Goal: Task Accomplishment & Management: Use online tool/utility

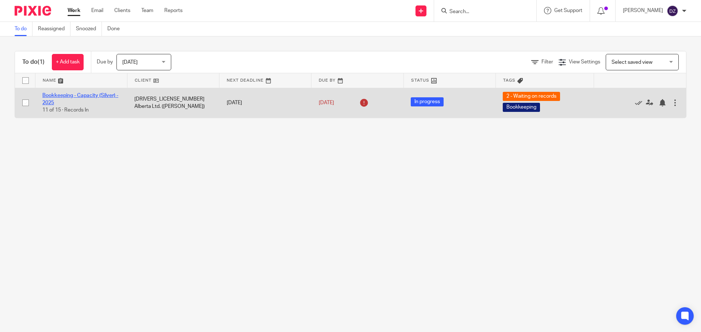
click at [81, 96] on link "Bookkeeping - Capacity (Silver) - 2025" at bounding box center [80, 99] width 76 height 12
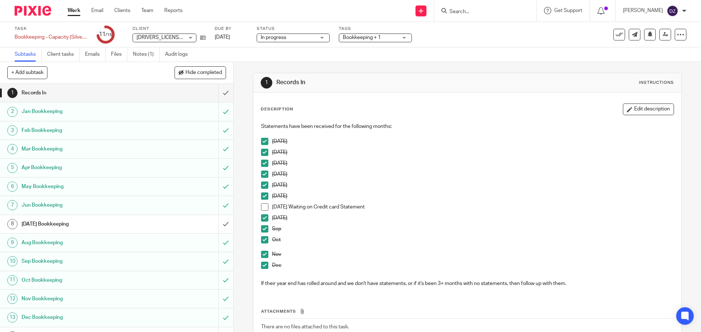
click at [484, 11] on input "Search" at bounding box center [481, 12] width 66 height 7
click at [261, 207] on span at bounding box center [264, 207] width 7 height 7
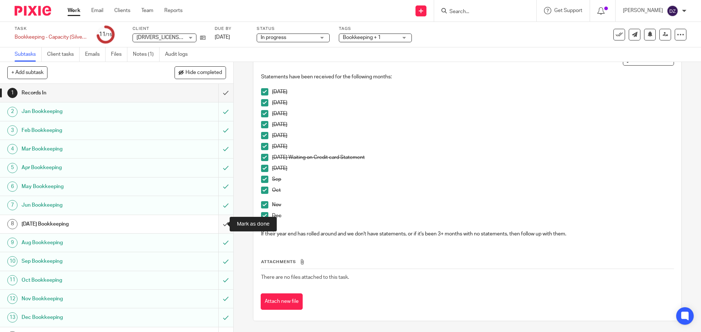
click at [218, 227] on input "submit" at bounding box center [116, 224] width 233 height 18
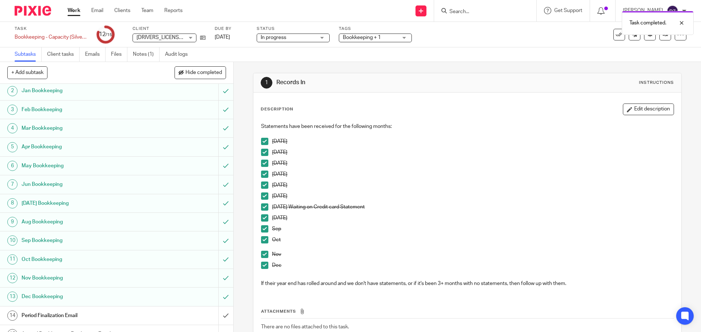
scroll to position [32, 0]
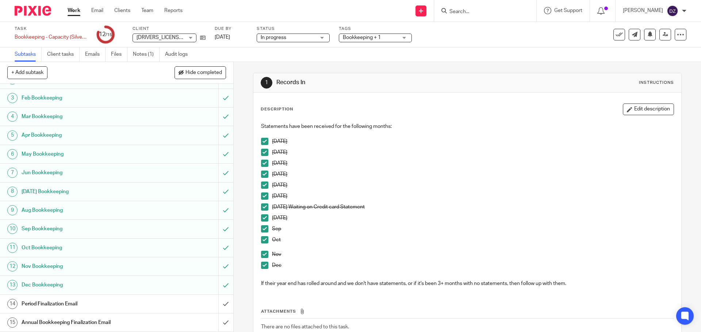
click at [106, 304] on h1 "Period Finalization Email" at bounding box center [85, 304] width 126 height 11
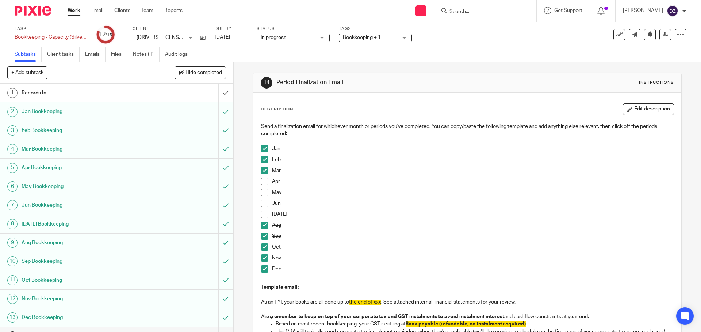
click at [263, 181] on span at bounding box center [264, 181] width 7 height 7
click at [259, 193] on div "Send a finalization email for whichever month or periods you've completed. You …" at bounding box center [466, 248] width 419 height 259
click at [261, 193] on span at bounding box center [264, 192] width 7 height 7
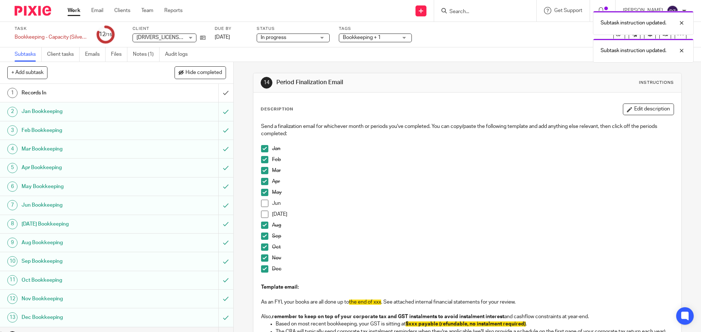
click at [263, 214] on span at bounding box center [264, 214] width 7 height 7
click at [262, 204] on span at bounding box center [264, 203] width 7 height 7
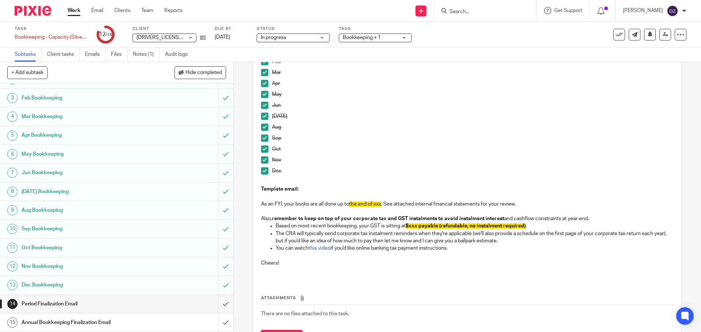
scroll to position [135, 0]
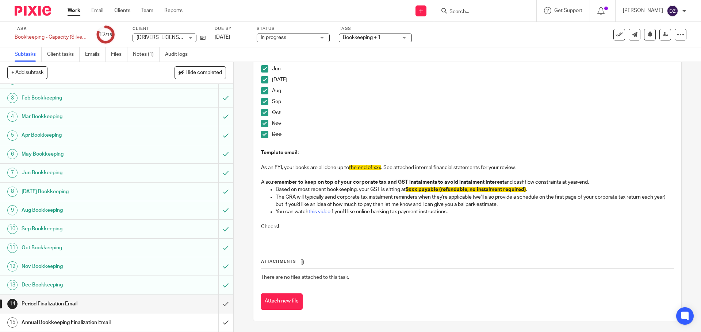
click at [174, 324] on div "Annual Bookkeeping Finalization Email" at bounding box center [116, 322] width 189 height 11
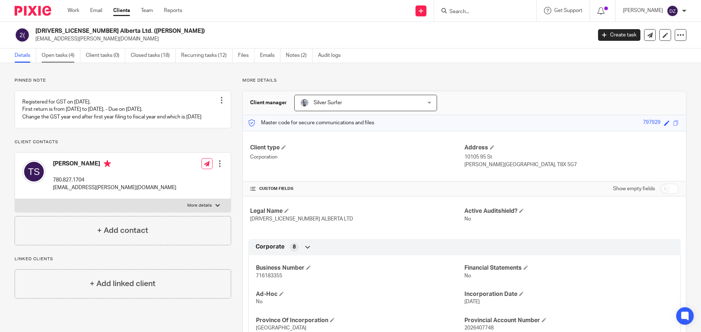
click at [65, 54] on link "Open tasks (4)" at bounding box center [61, 56] width 39 height 14
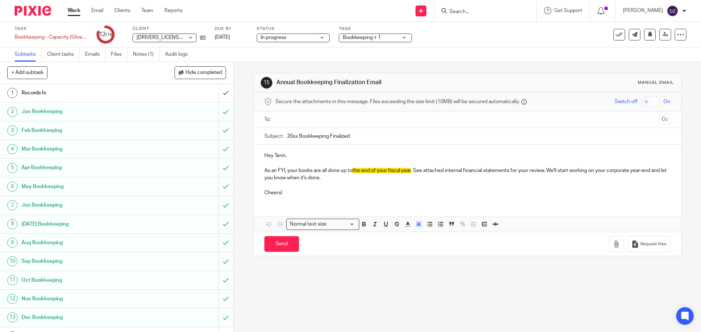
click at [378, 173] on span "the end of your fiscal year" at bounding box center [381, 170] width 58 height 5
drag, startPoint x: 412, startPoint y: 172, endPoint x: 353, endPoint y: 173, distance: 58.4
click at [353, 173] on p "As an FYI, your books are all done up to the end of your fiscal year . See atta…" at bounding box center [466, 174] width 405 height 15
drag, startPoint x: 383, startPoint y: 170, endPoint x: 353, endPoint y: 172, distance: 29.6
click at [353, 172] on span "[DATE]" at bounding box center [359, 170] width 15 height 5
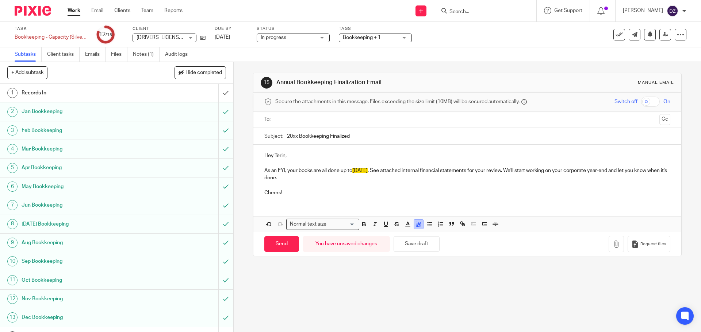
click at [415, 225] on icon "button" at bounding box center [418, 224] width 7 height 7
click at [400, 235] on li "color:#FFFFFF" at bounding box center [402, 233] width 5 height 5
click at [378, 190] on p "Cheers!" at bounding box center [466, 189] width 405 height 15
click at [296, 138] on input "20xx Bookkeeping Finalized" at bounding box center [478, 136] width 383 height 16
type input "2025 Bookkeeping Finalized"
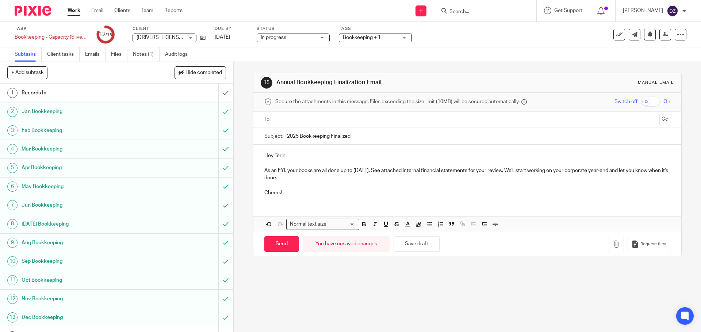
click at [296, 120] on input "text" at bounding box center [467, 120] width 378 height 8
click at [315, 160] on p "Hey Terin," at bounding box center [466, 157] width 405 height 7
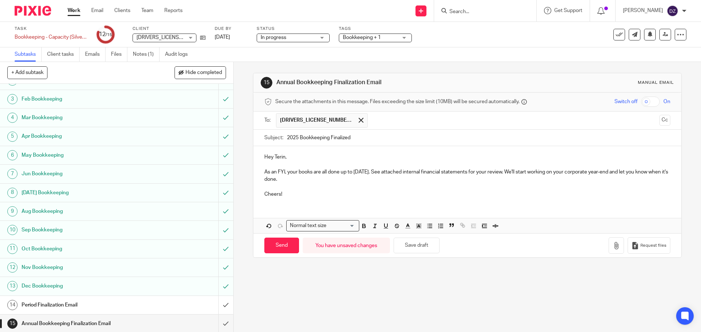
scroll to position [32, 0]
